Goal: Information Seeking & Learning: Check status

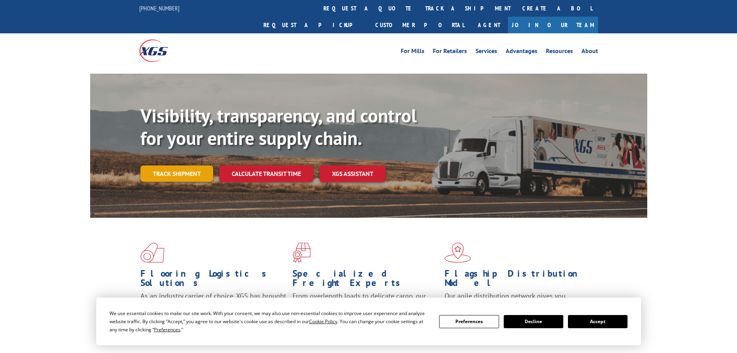
click at [151, 165] on link "Track shipment" at bounding box center [177, 173] width 73 height 16
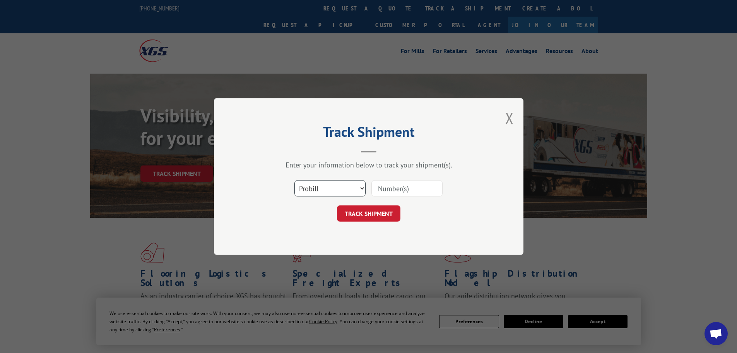
click at [361, 187] on select "Select category... Probill BOL PO" at bounding box center [330, 188] width 71 height 16
select select "bol"
click at [295, 180] on select "Select category... Probill BOL PO" at bounding box center [330, 188] width 71 height 16
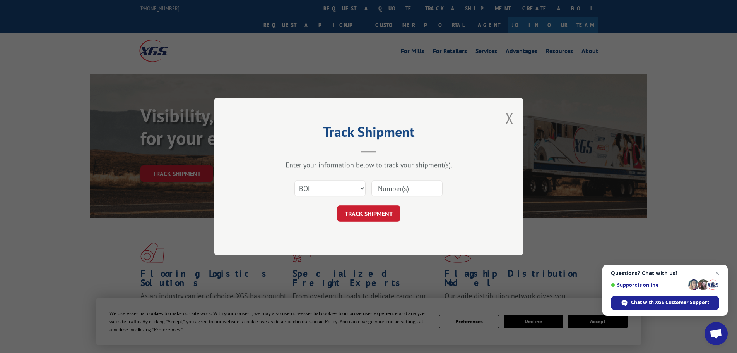
click at [396, 187] on input at bounding box center [407, 188] width 71 height 16
paste input "6023304"
type input "6023304"
click button "TRACK SHIPMENT" at bounding box center [368, 213] width 63 height 16
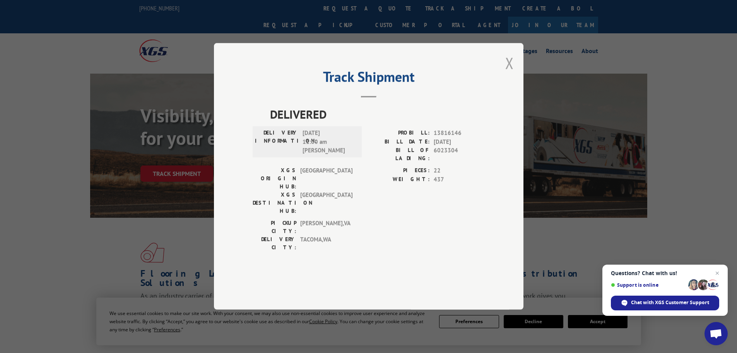
click at [513, 73] on button "Close modal" at bounding box center [510, 63] width 9 height 21
